Goal: Task Accomplishment & Management: Complete application form

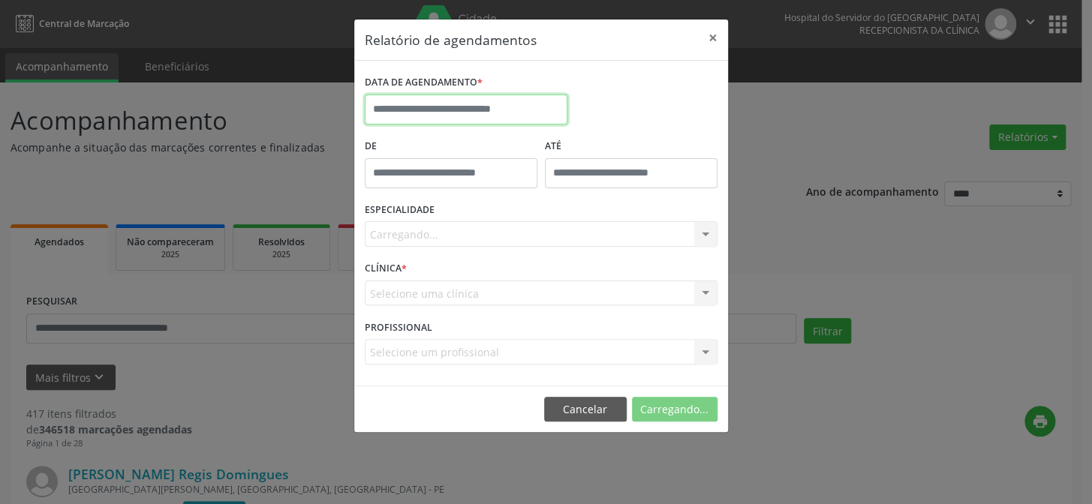
drag, startPoint x: 0, startPoint y: 0, endPoint x: 429, endPoint y: 104, distance: 441.7
click at [428, 104] on input "text" at bounding box center [466, 110] width 203 height 30
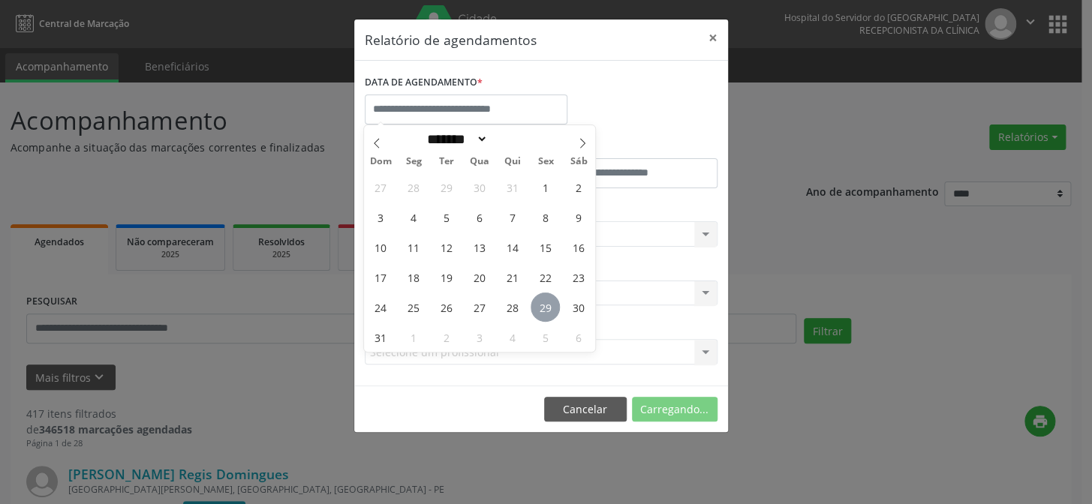
click at [545, 305] on span "29" at bounding box center [545, 307] width 29 height 29
type input "**********"
click at [543, 305] on span "29" at bounding box center [545, 307] width 29 height 29
click at [540, 305] on div "Selecione uma clínica Hse Nenhum resultado encontrado para: " " Não há nenhuma …" at bounding box center [541, 294] width 353 height 26
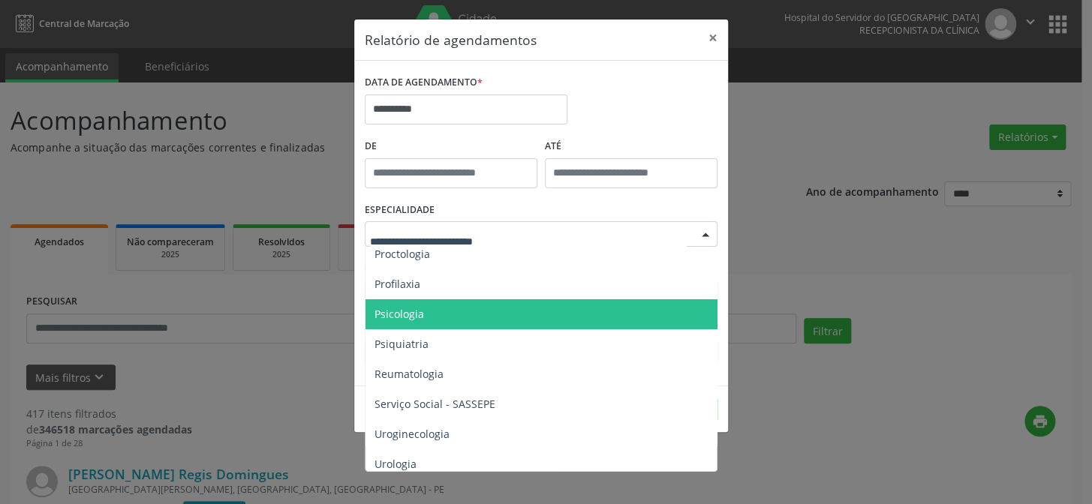
scroll to position [2536, 0]
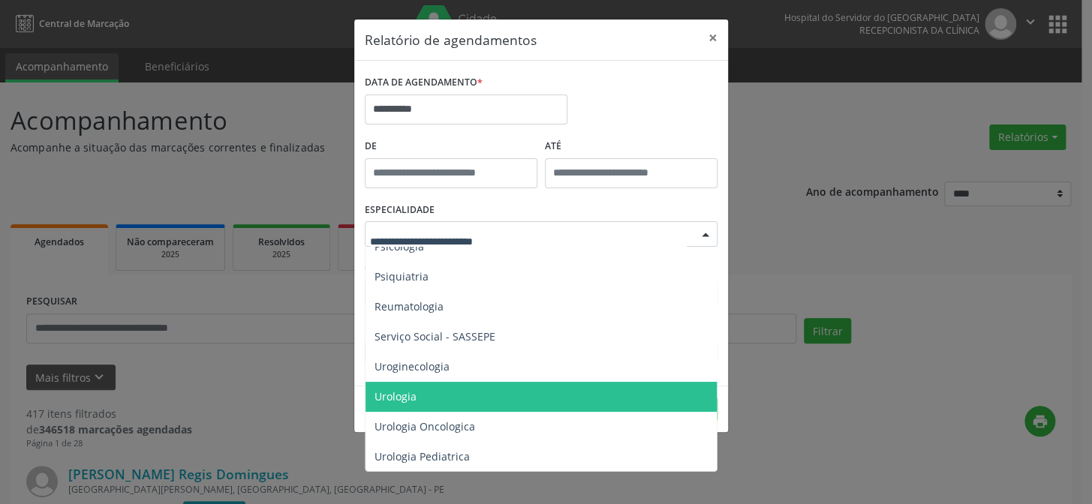
click at [410, 395] on span "Urologia" at bounding box center [395, 396] width 42 height 14
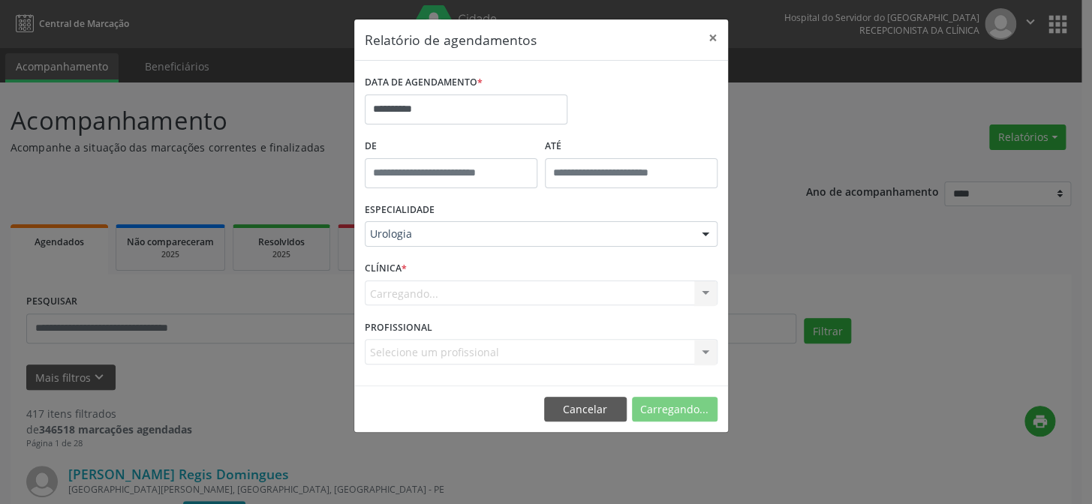
click at [430, 286] on div "Carregando... Hse Nenhum resultado encontrado para: " " Não há nenhuma opção pa…" at bounding box center [541, 294] width 353 height 26
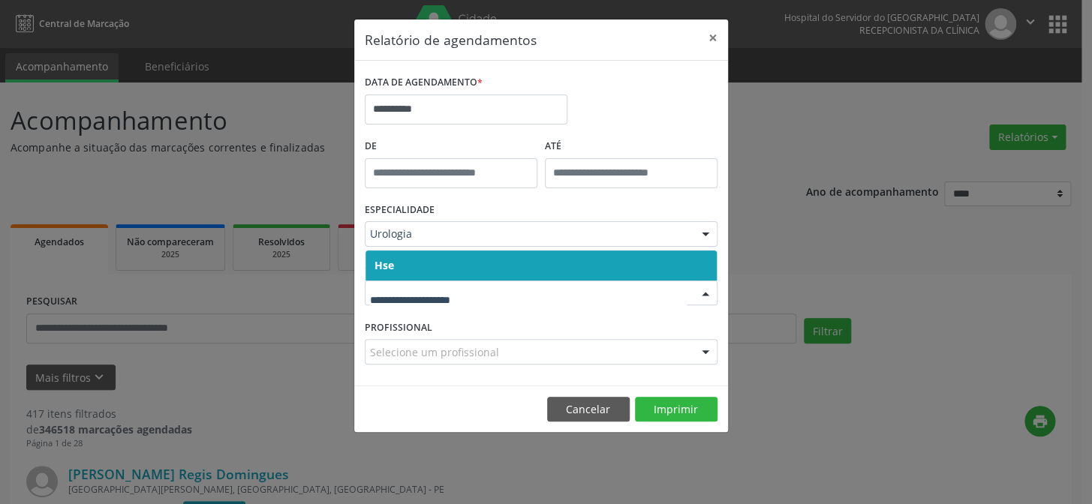
click at [440, 307] on input "text" at bounding box center [528, 301] width 317 height 30
click at [435, 284] on div at bounding box center [541, 294] width 353 height 26
click at [437, 273] on span "Hse" at bounding box center [540, 266] width 351 height 30
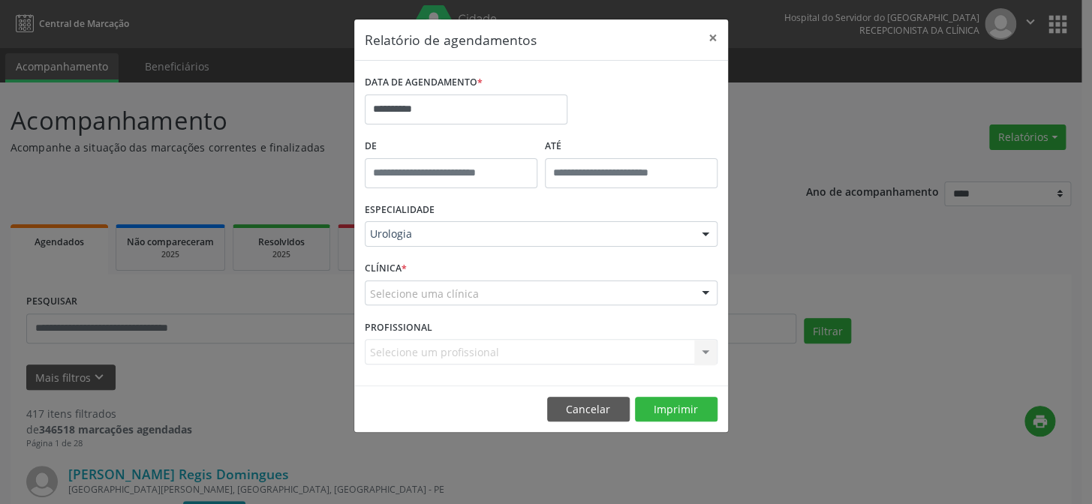
click at [473, 308] on div "CLÍNICA * Selecione uma clínica Hse Nenhum resultado encontrado para: " " Não h…" at bounding box center [541, 286] width 360 height 59
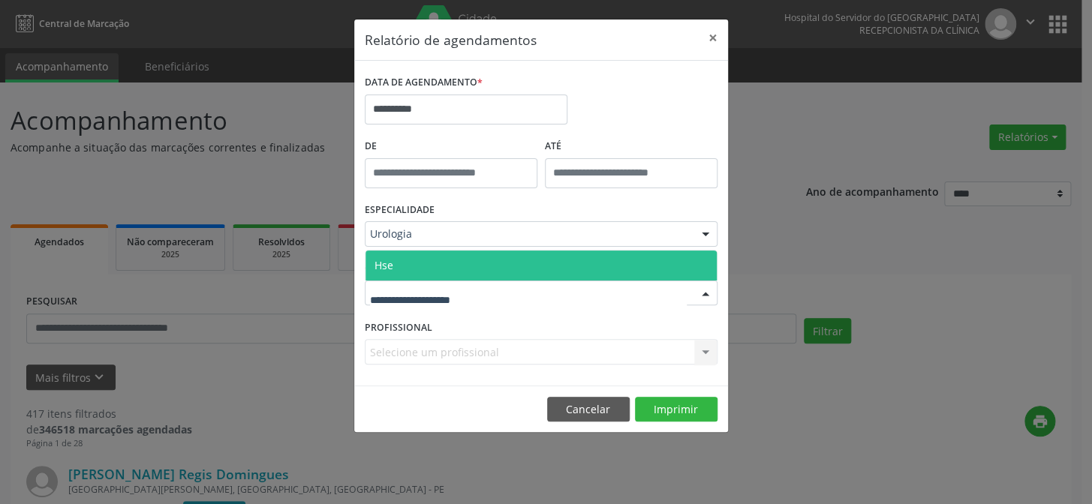
click at [438, 263] on span "Hse" at bounding box center [540, 266] width 351 height 30
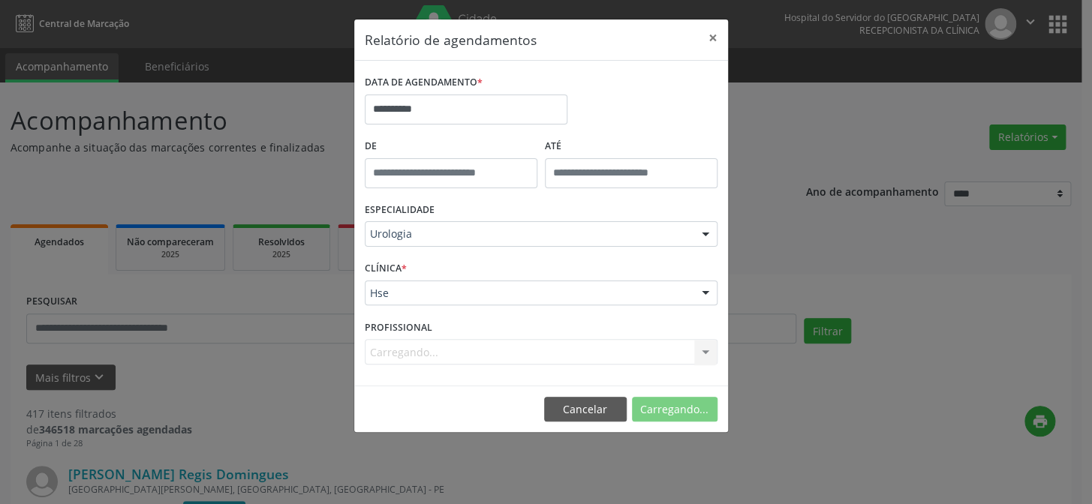
click at [412, 344] on div "Carregando... Nenhum resultado encontrado para: " " Não há nenhuma opção para s…" at bounding box center [541, 352] width 353 height 26
click at [654, 353] on div "Selecione um profissional" at bounding box center [541, 352] width 353 height 26
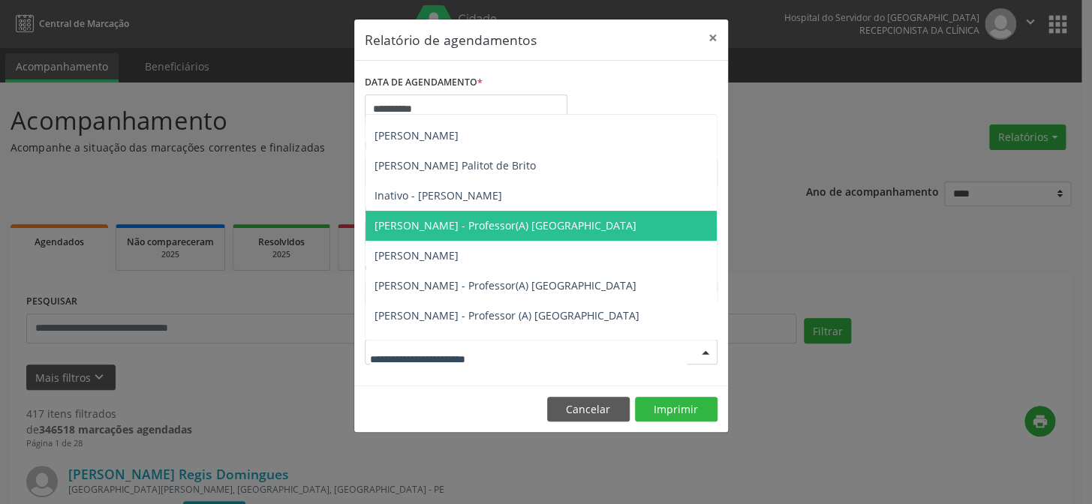
scroll to position [0, 0]
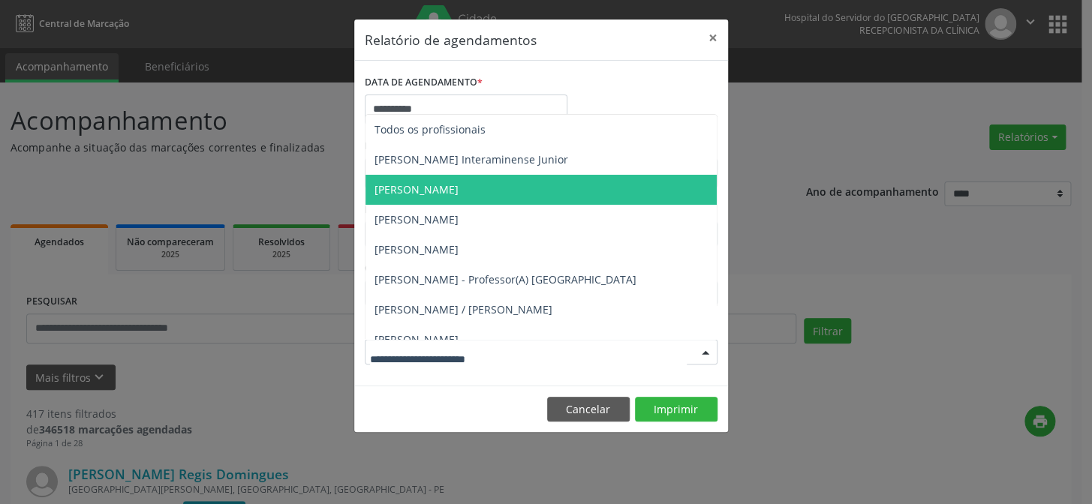
drag, startPoint x: 458, startPoint y: 187, endPoint x: 464, endPoint y: 195, distance: 10.7
click at [458, 188] on span "[PERSON_NAME]" at bounding box center [416, 189] width 84 height 14
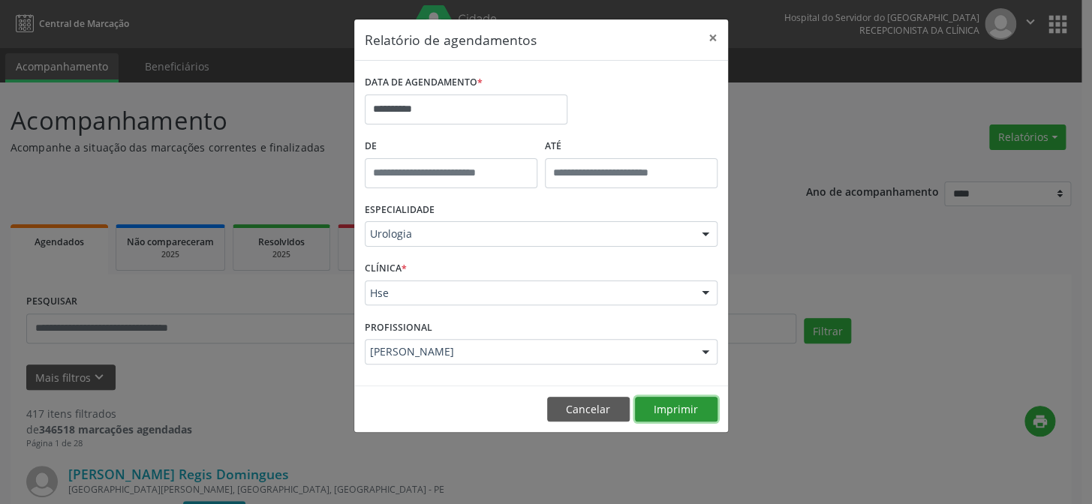
click at [674, 408] on button "Imprimir" at bounding box center [676, 410] width 83 height 26
